Goal: Task Accomplishment & Management: Manage account settings

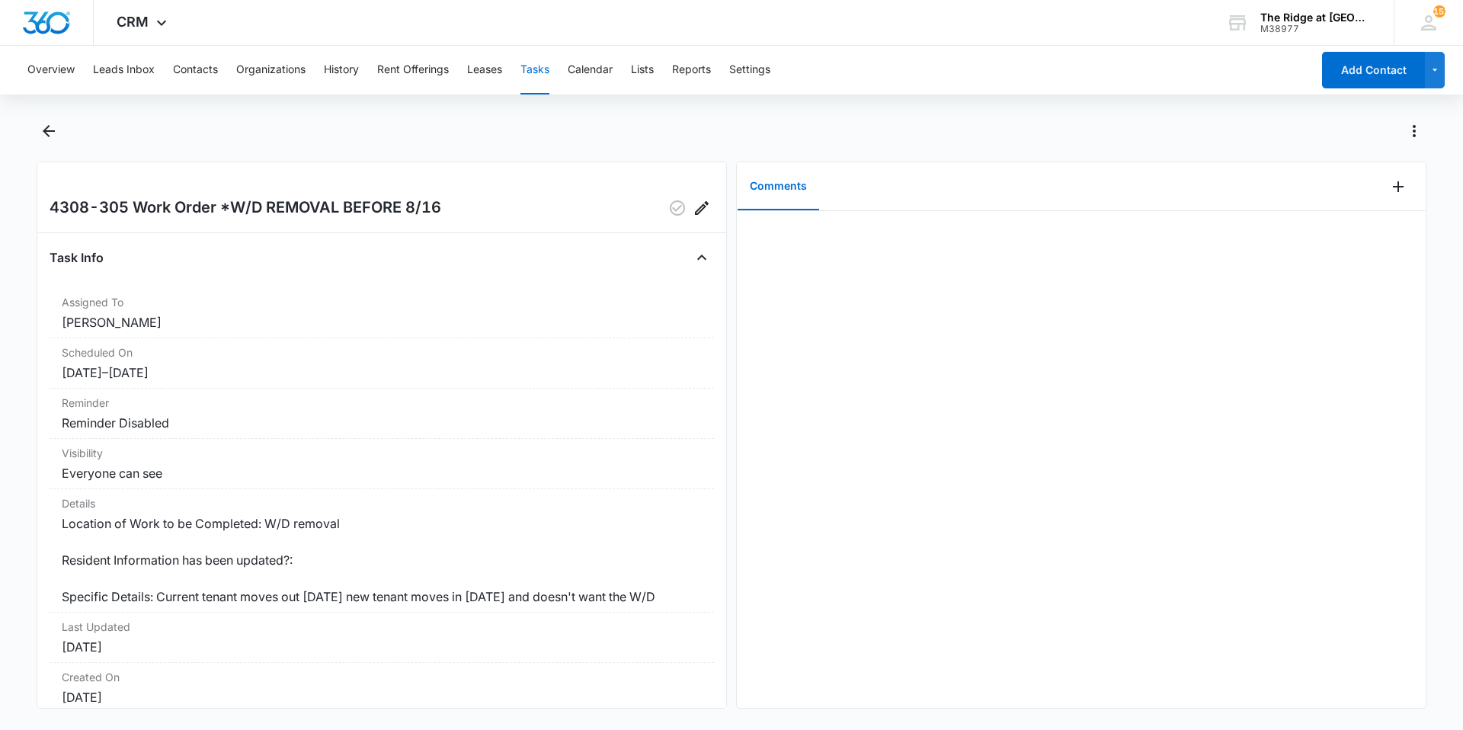
drag, startPoint x: 46, startPoint y: 201, endPoint x: 77, endPoint y: 206, distance: 30.8
click at [77, 206] on div "4308-305 Work Order *W/D REMOVAL BEFORE 8/16 Task Info Assigned To [PERSON_NAME…" at bounding box center [382, 435] width 691 height 547
click at [1050, 269] on div at bounding box center [1081, 459] width 689 height 497
click at [1393, 187] on icon "Add Comment" at bounding box center [1398, 186] width 11 height 11
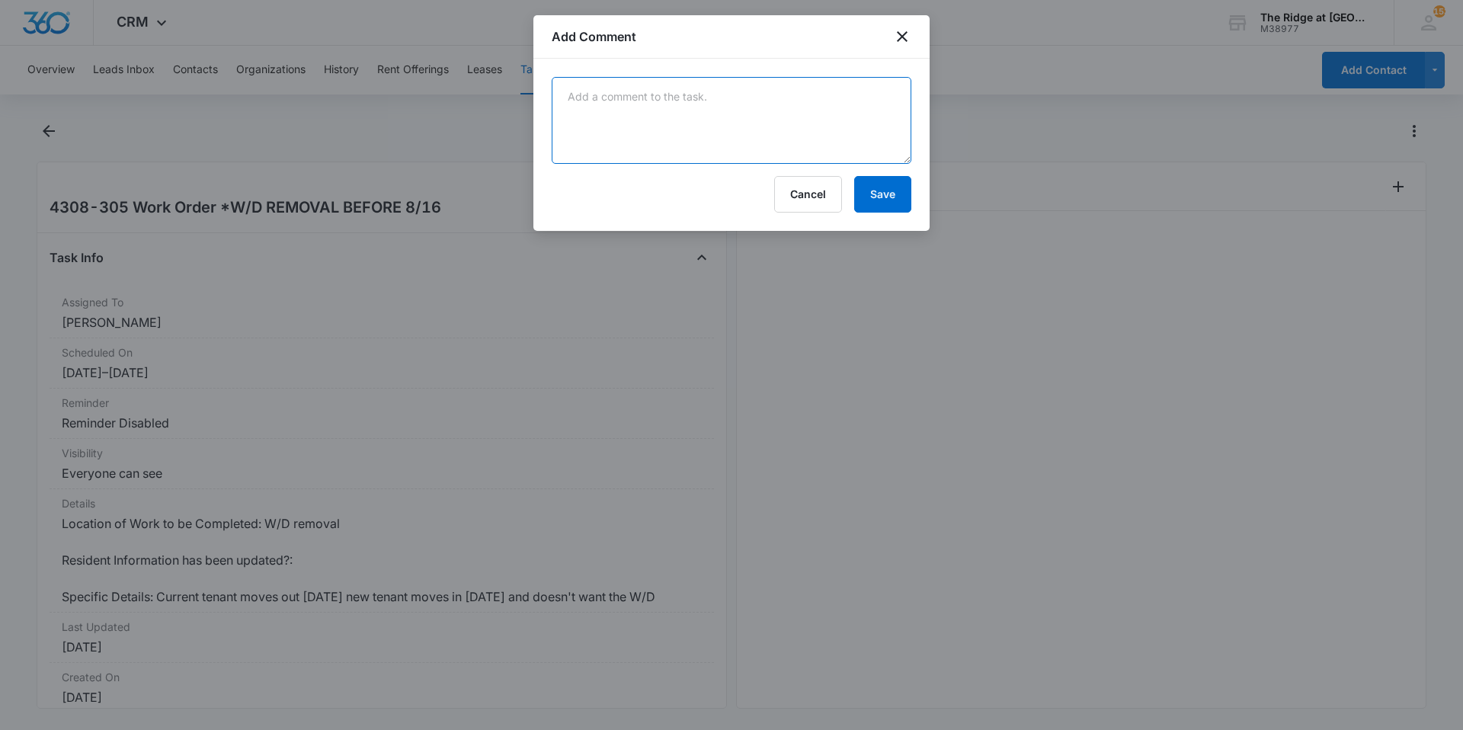
click at [671, 91] on textarea at bounding box center [732, 120] width 360 height 87
type textarea "removed W/D from unit"
click at [869, 187] on button "Save" at bounding box center [882, 194] width 57 height 37
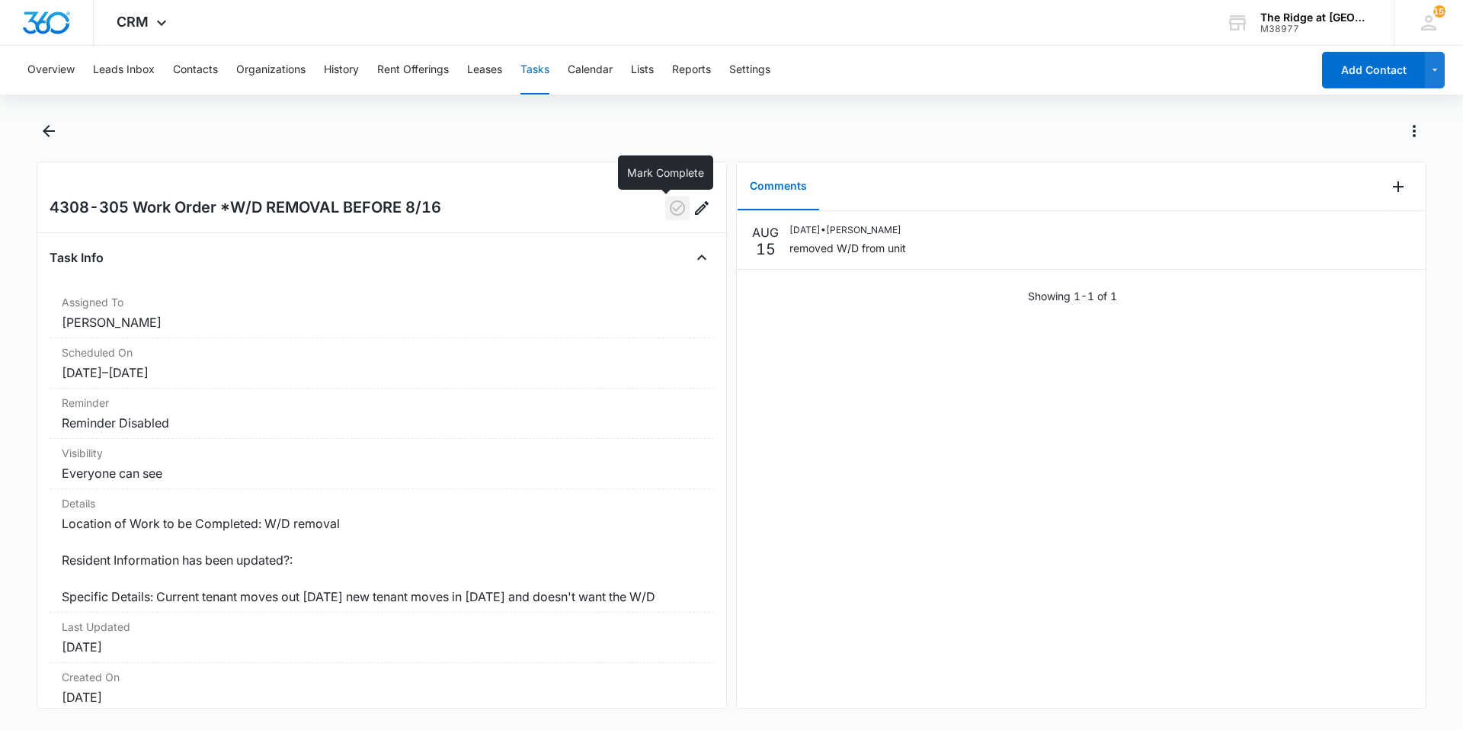
click at [668, 208] on icon "button" at bounding box center [677, 208] width 18 height 18
click at [51, 139] on icon "Back" at bounding box center [49, 131] width 18 height 18
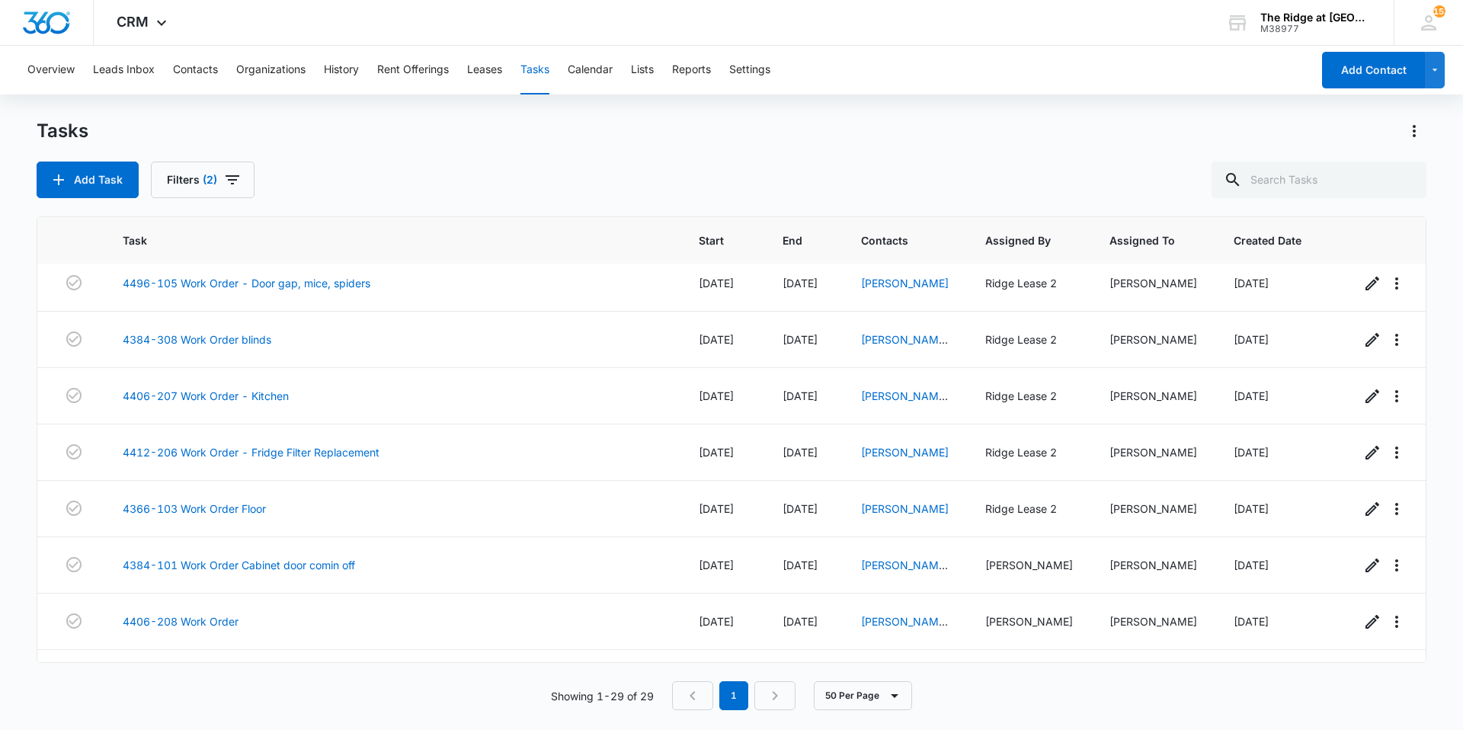
scroll to position [1255, 0]
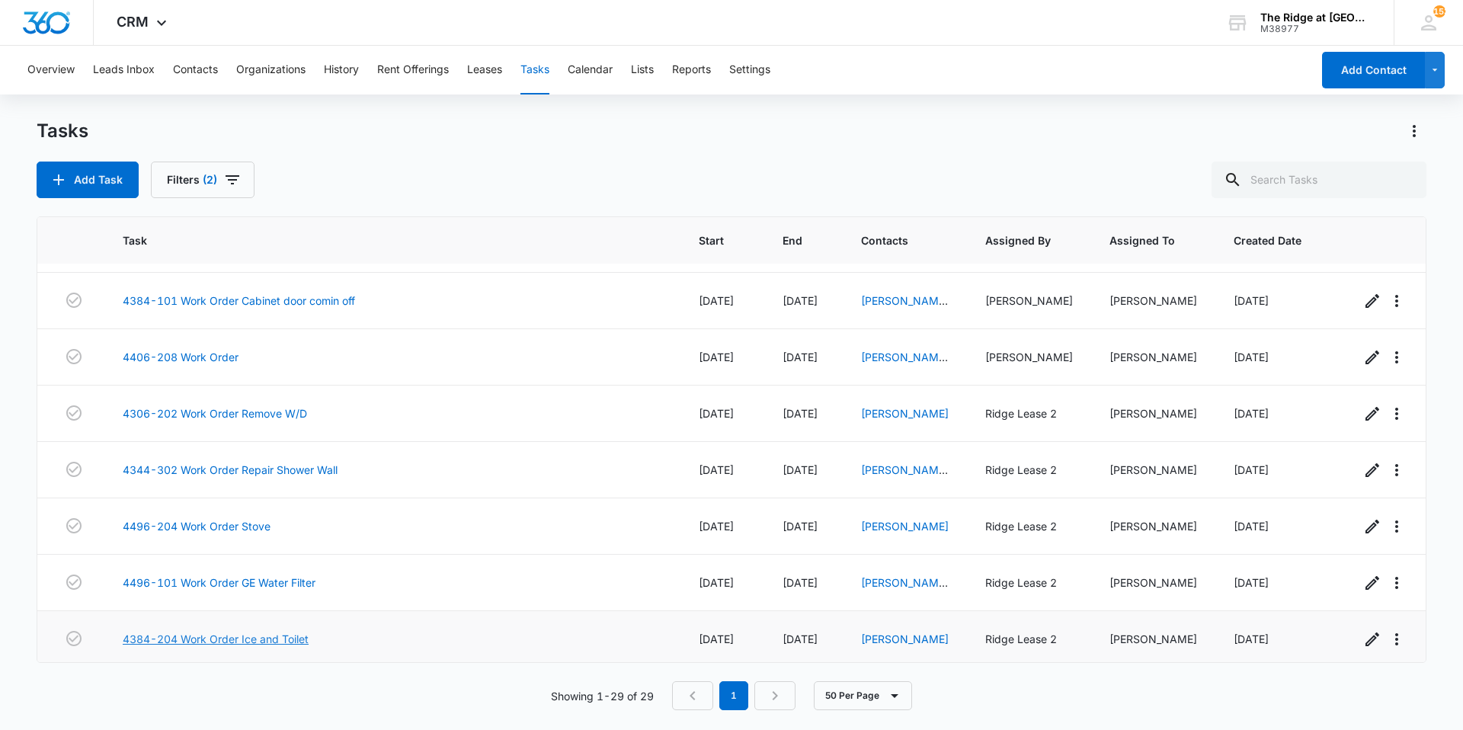
click at [201, 631] on link "4384-204 Work Order Ice and Toilet" at bounding box center [216, 639] width 186 height 16
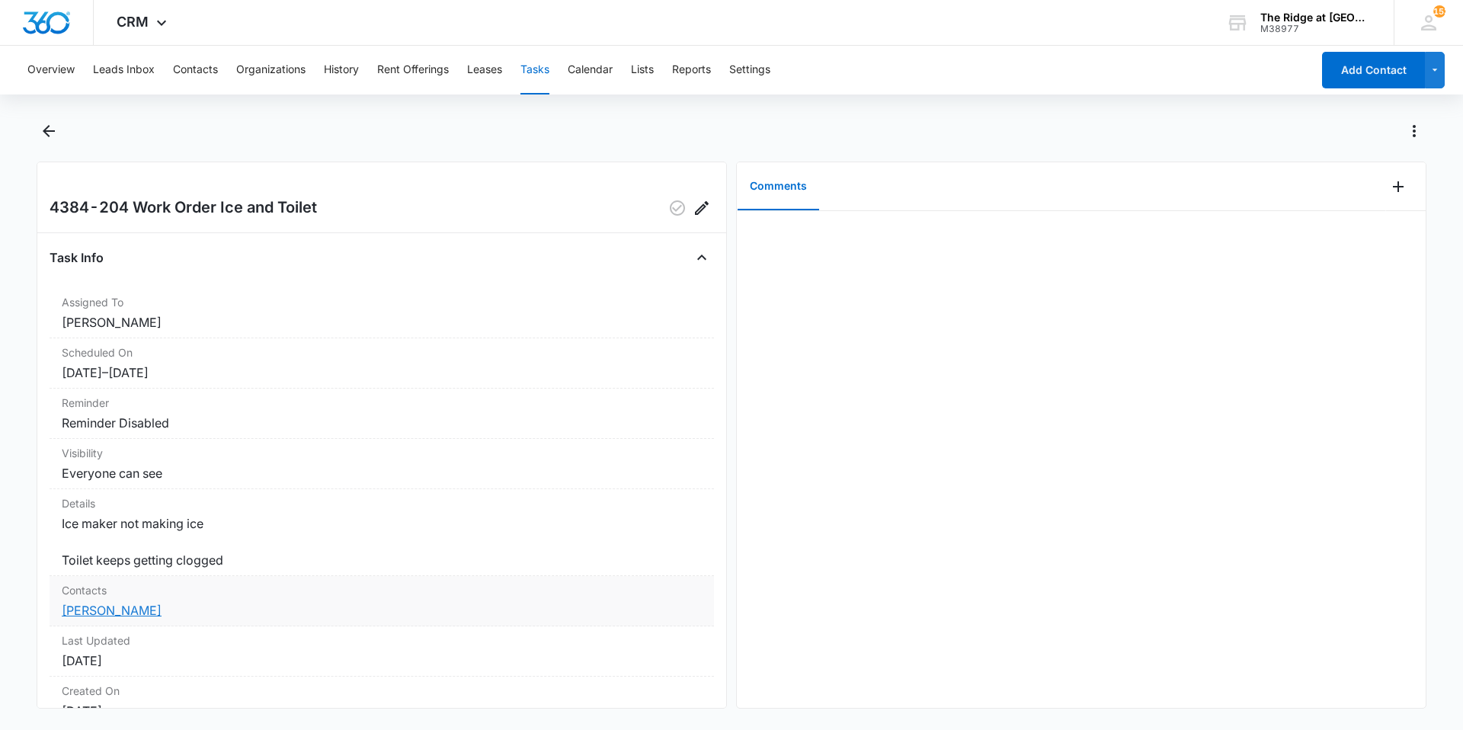
click at [113, 617] on link "[PERSON_NAME]" at bounding box center [112, 610] width 100 height 15
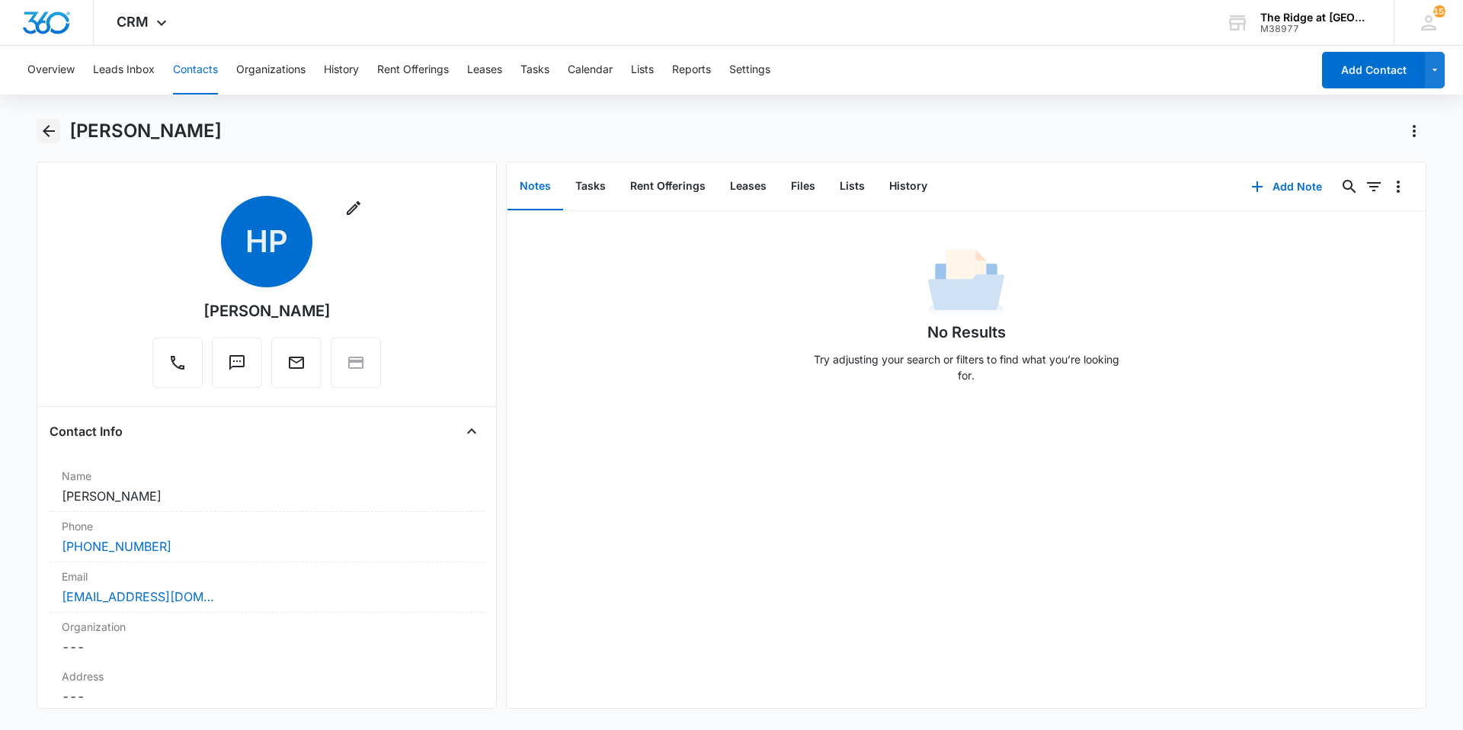
click at [43, 127] on icon "Back" at bounding box center [49, 131] width 18 height 18
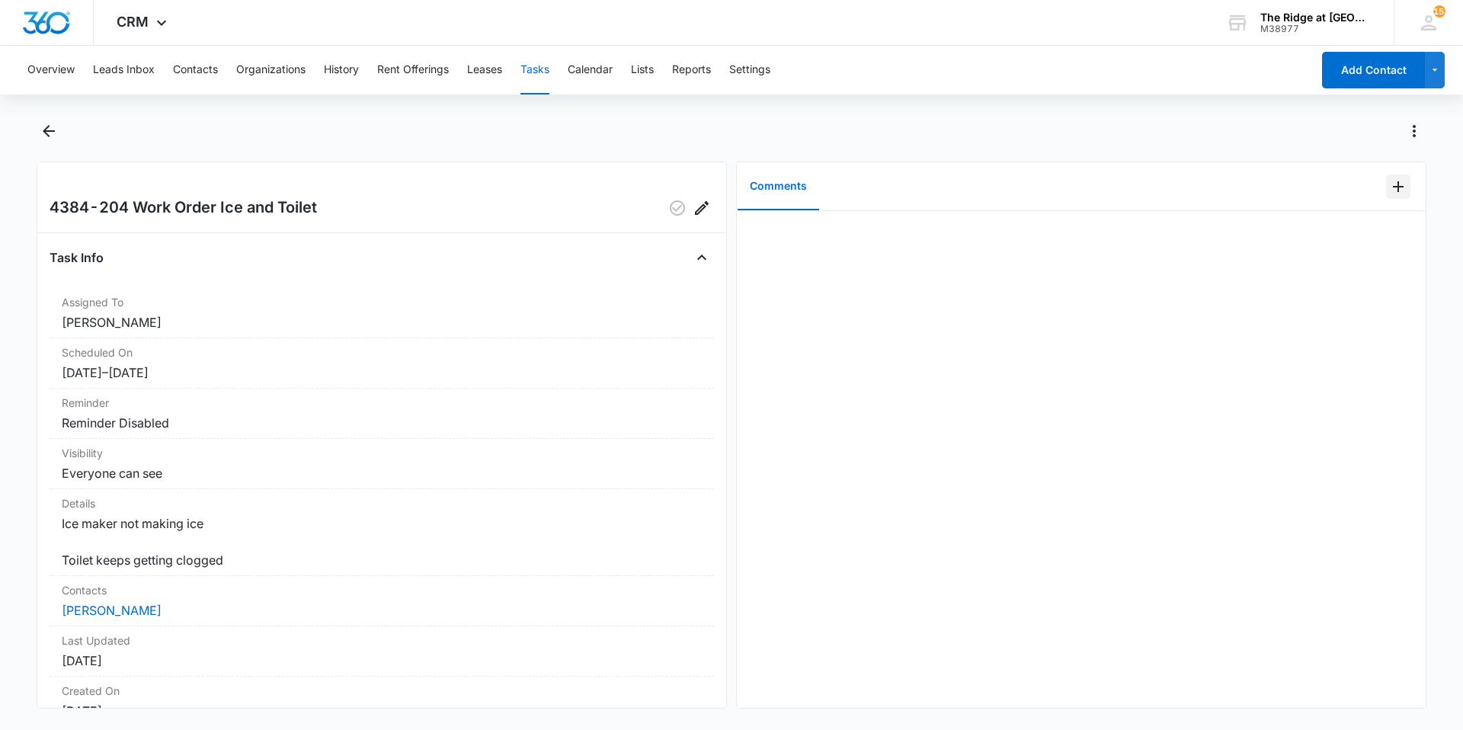
click at [1389, 188] on icon "Add Comment" at bounding box center [1398, 187] width 18 height 18
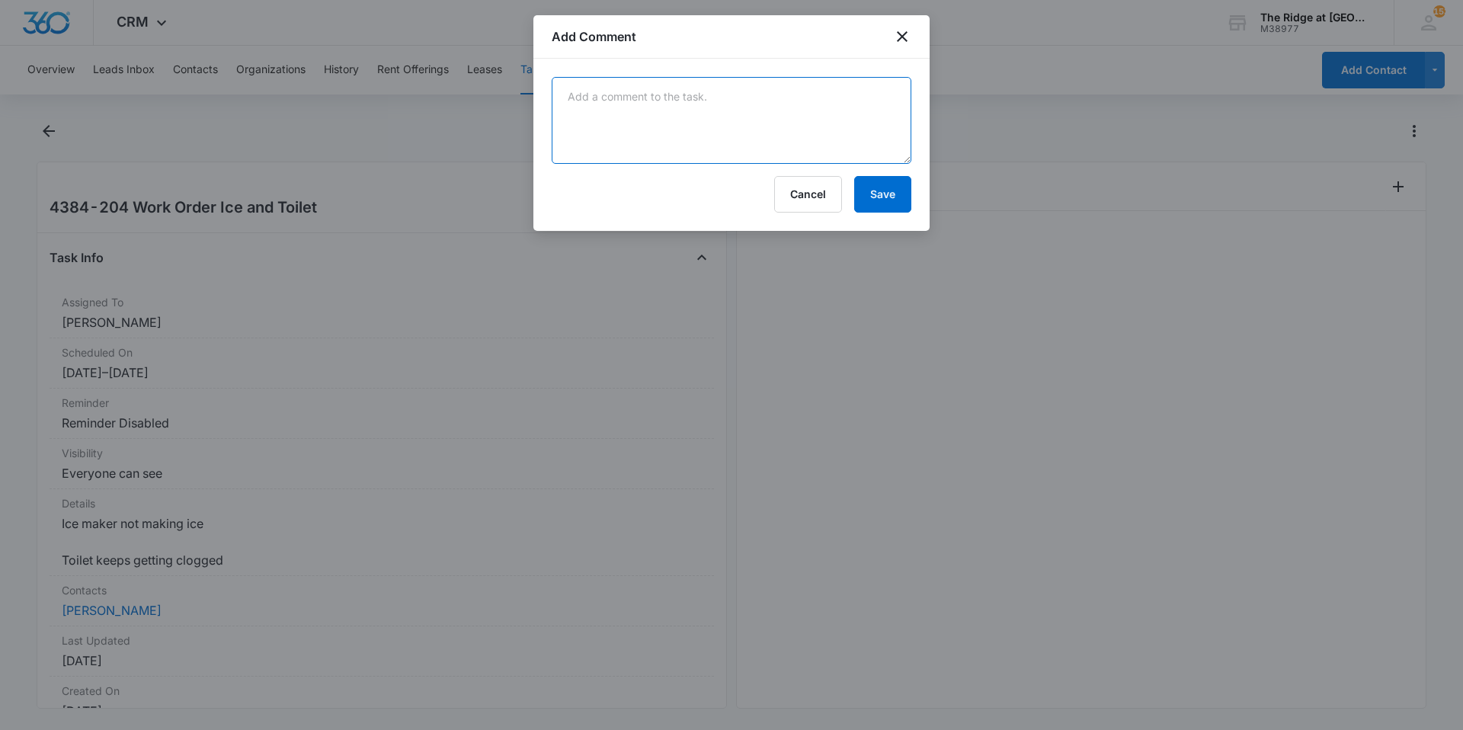
click at [718, 146] on textarea at bounding box center [732, 120] width 360 height 87
type textarea "ice maker had an ice dam fixed now. Toilet was not clogged at this time."
click at [882, 181] on button "Save" at bounding box center [882, 194] width 57 height 37
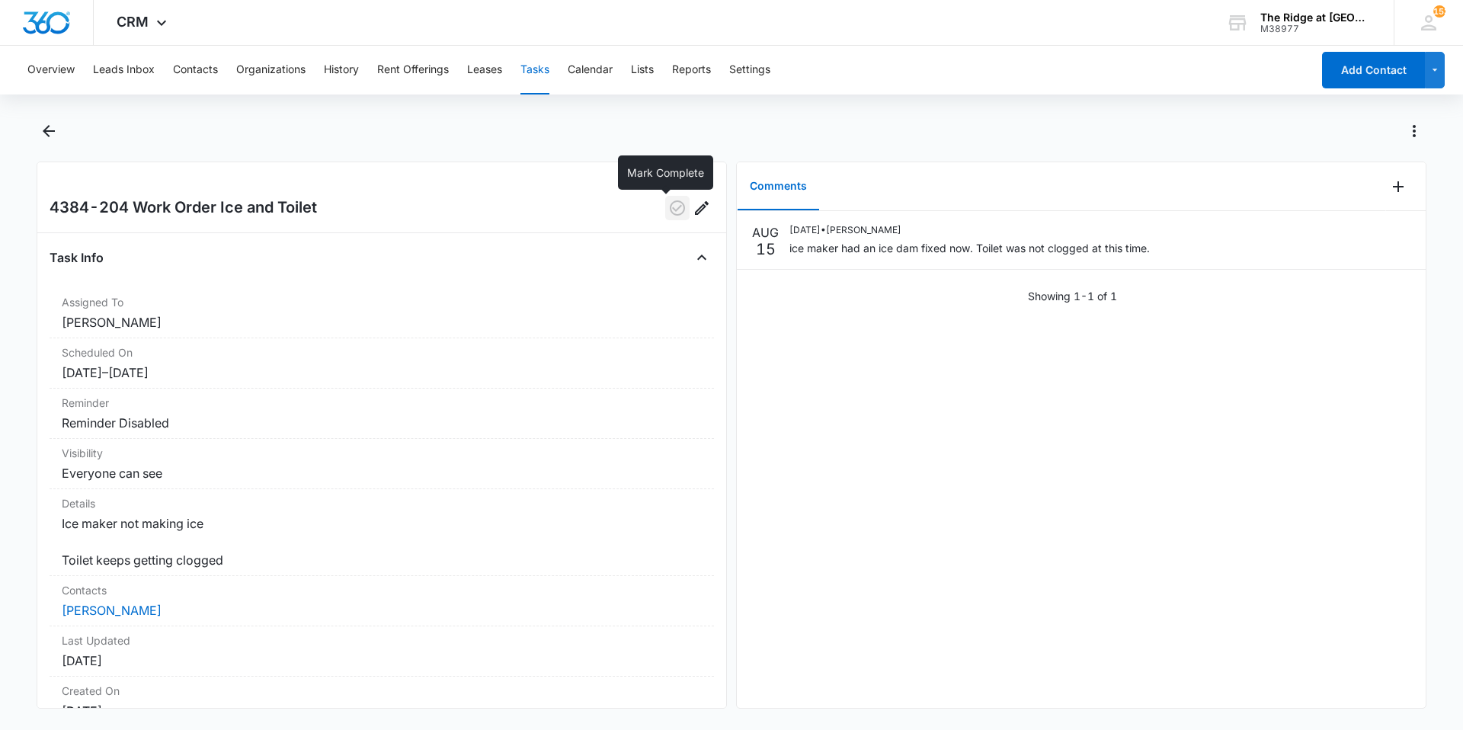
click at [668, 216] on icon "button" at bounding box center [677, 208] width 18 height 18
click at [51, 135] on icon "Back" at bounding box center [49, 131] width 18 height 18
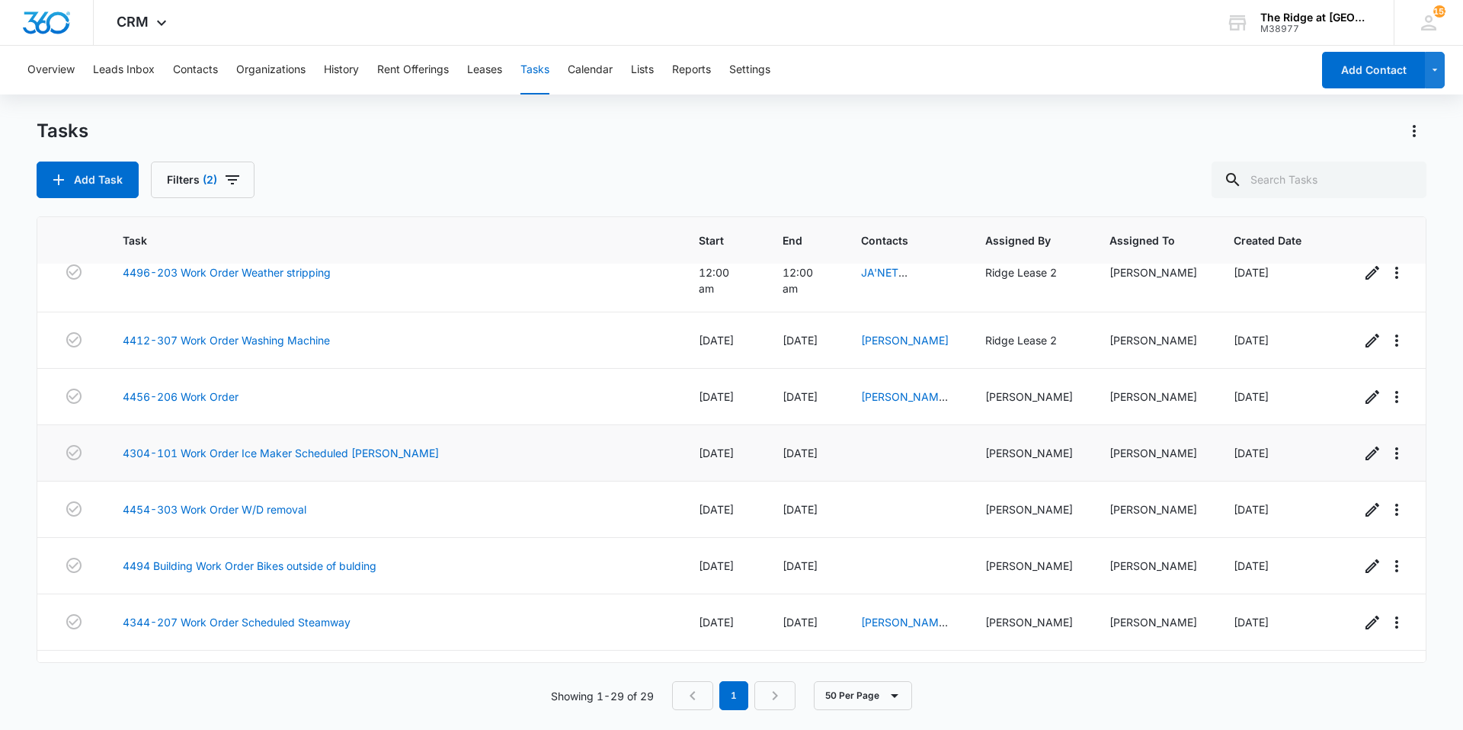
scroll to position [569, 0]
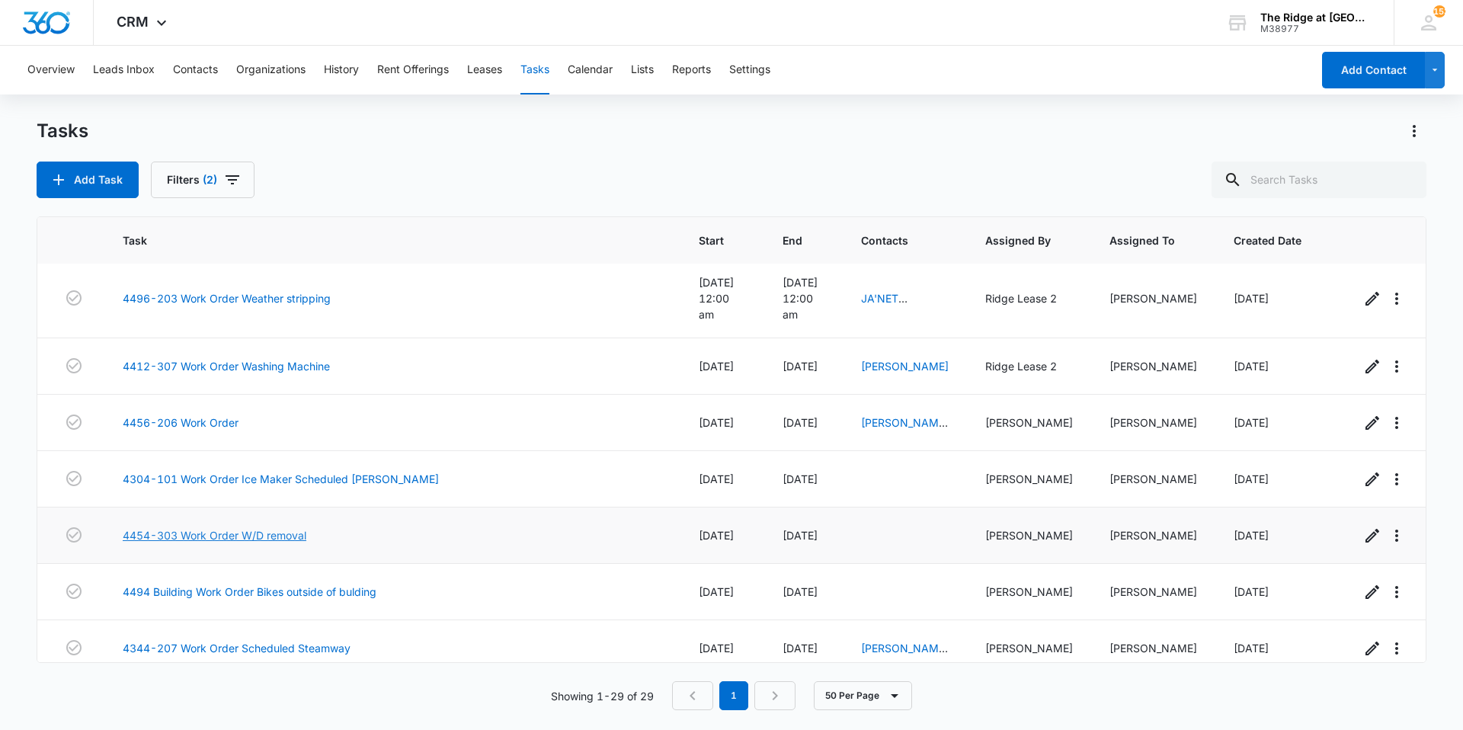
click at [219, 527] on link "4454-303 Work Order W/D removal" at bounding box center [215, 535] width 184 height 16
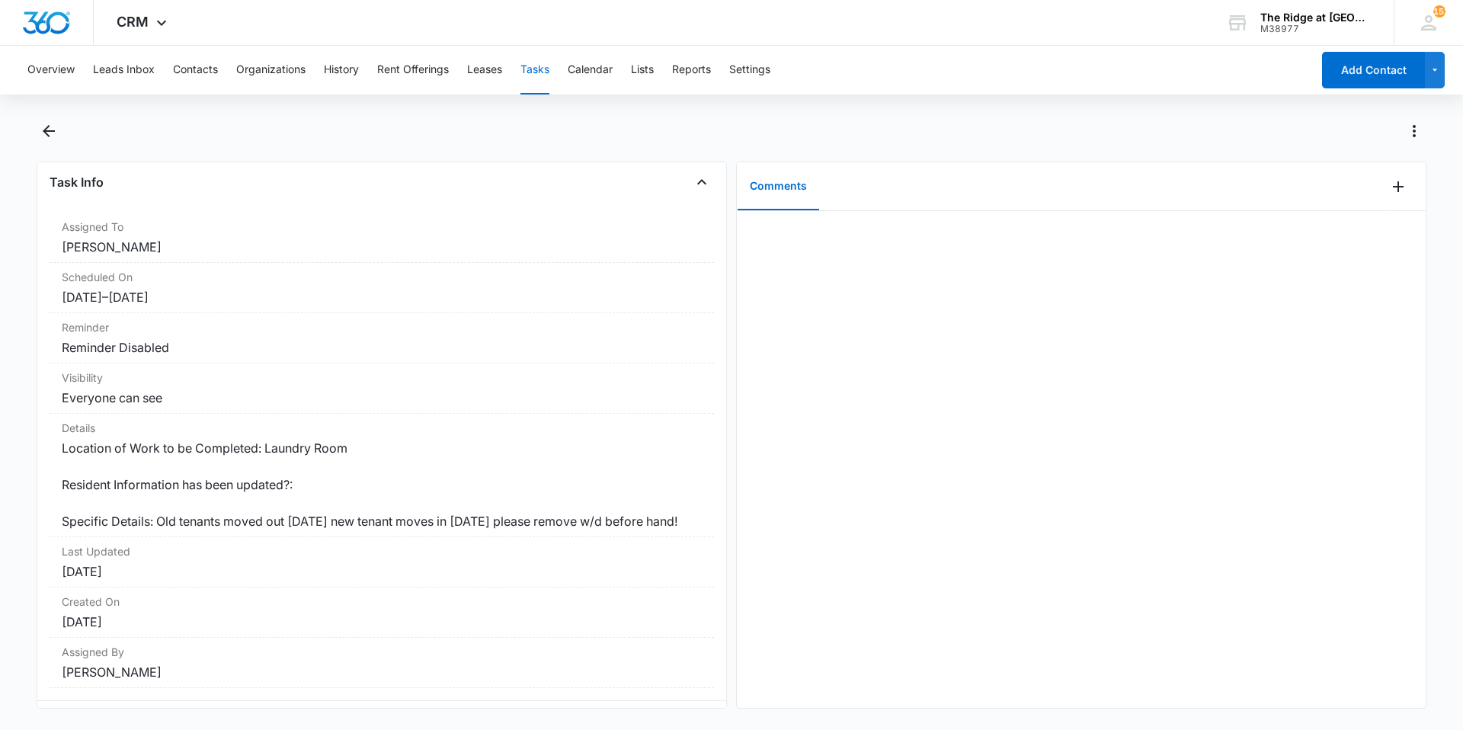
scroll to position [76, 0]
click at [460, 459] on dd "Location of Work to be Completed: Laundry Room Resident Information has been up…" at bounding box center [382, 483] width 640 height 91
click at [55, 137] on icon "Back" at bounding box center [49, 131] width 18 height 18
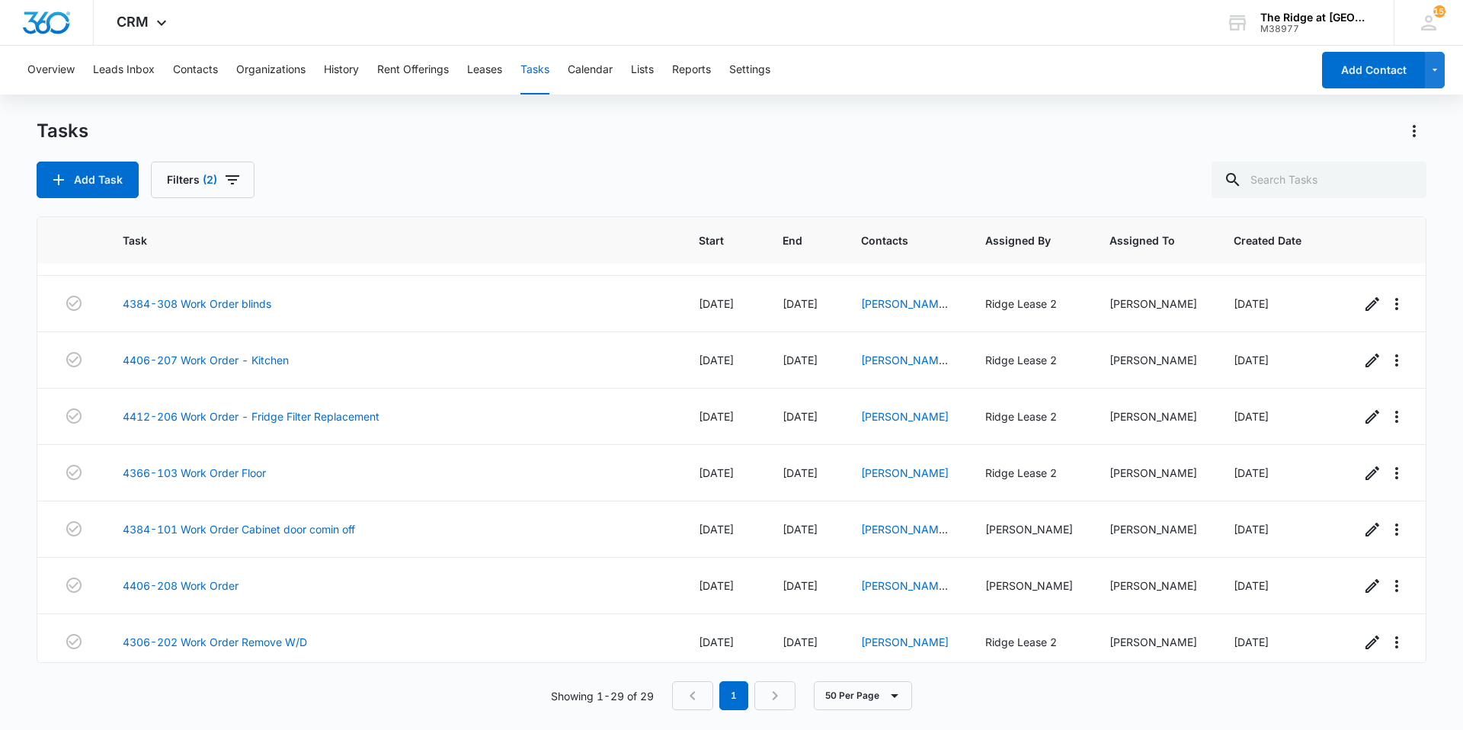
scroll to position [1255, 0]
